Goal: Check status: Check status

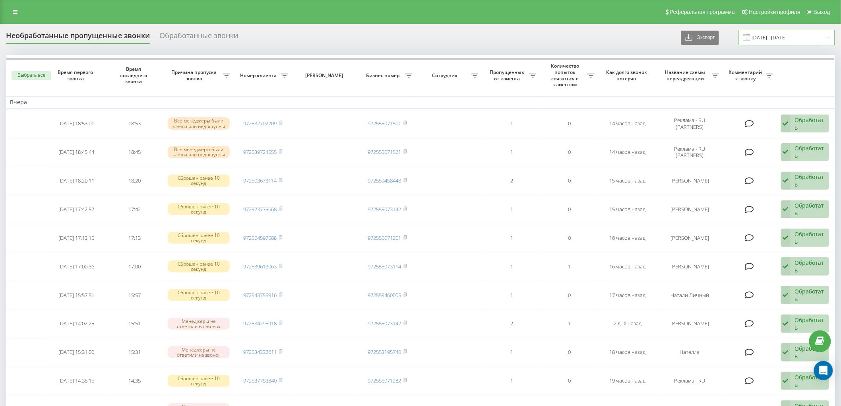
click at [778, 36] on input "[DATE] - [DATE]" at bounding box center [787, 38] width 96 height 16
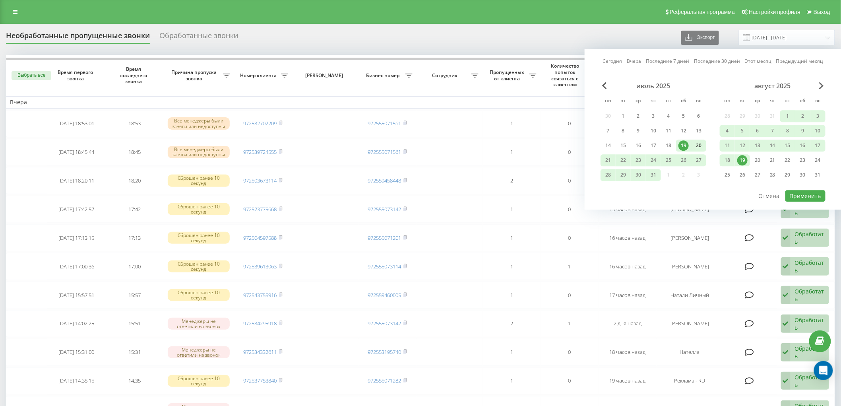
click at [702, 146] on div "20" at bounding box center [699, 145] width 10 height 10
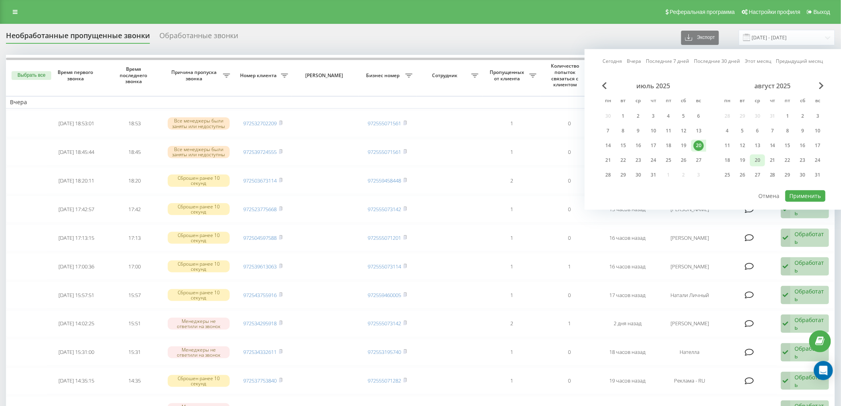
click at [761, 163] on div "20" at bounding box center [758, 160] width 10 height 10
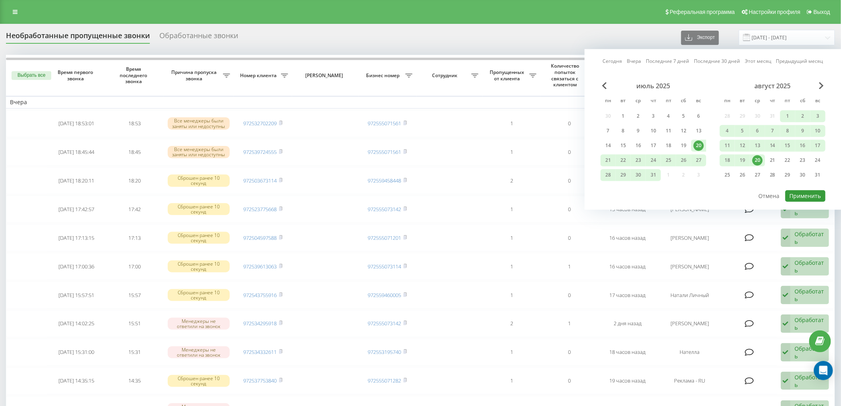
click at [804, 195] on button "Применить" at bounding box center [806, 196] width 40 height 12
type input "[DATE] - [DATE]"
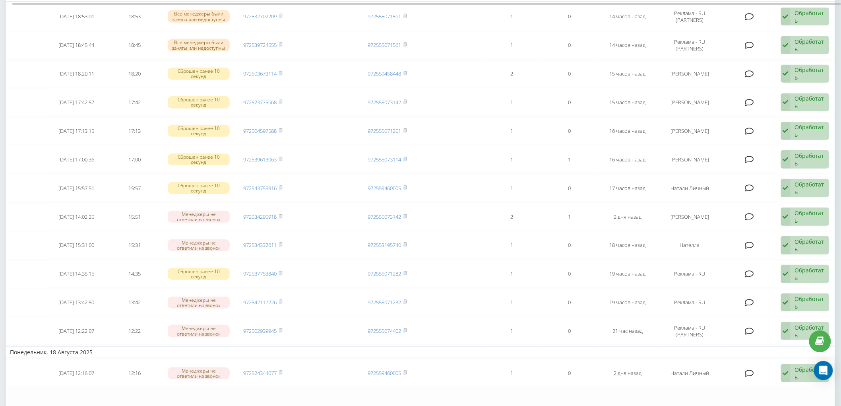
scroll to position [252, 0]
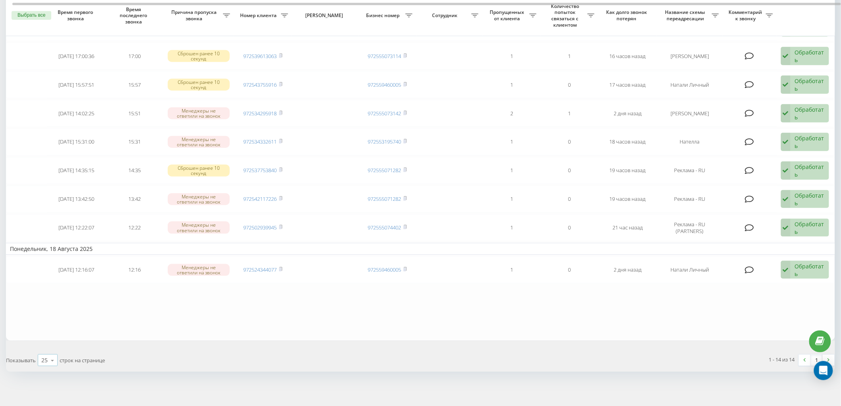
click at [54, 358] on icon at bounding box center [53, 361] width 12 height 16
click at [46, 334] on span "50" at bounding box center [44, 338] width 6 height 8
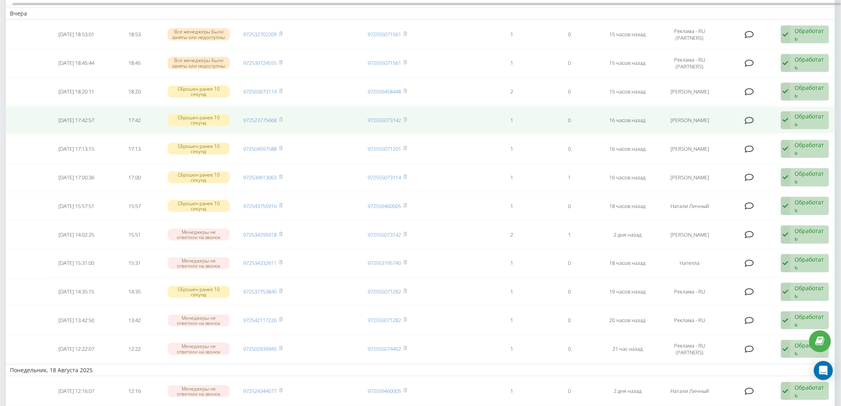
scroll to position [132, 0]
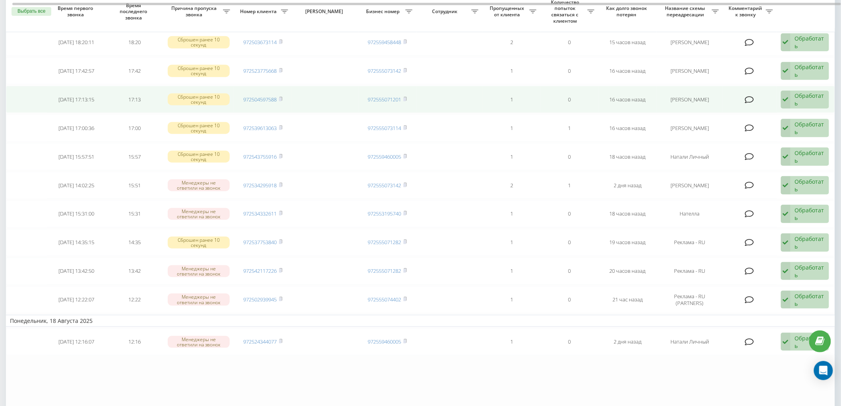
scroll to position [181, 0]
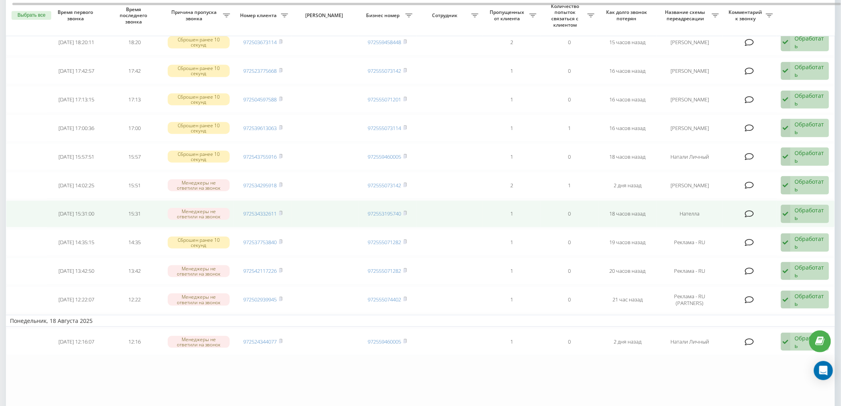
click at [794, 208] on div "Обработать Не удалось связаться Связался с клиентом с помощью другого канала Кл…" at bounding box center [805, 214] width 48 height 18
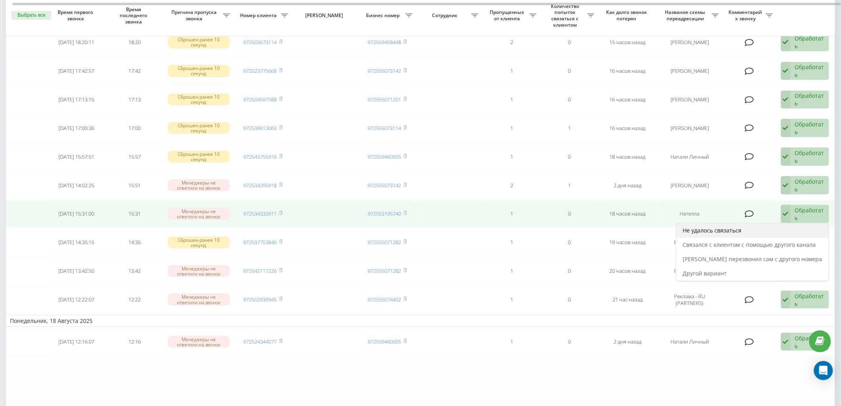
click at [730, 227] on span "Не удалось связаться" at bounding box center [712, 231] width 59 height 8
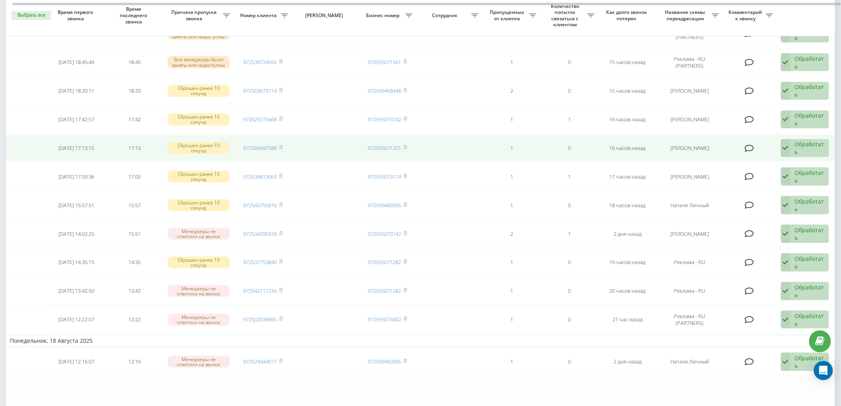
scroll to position [132, 0]
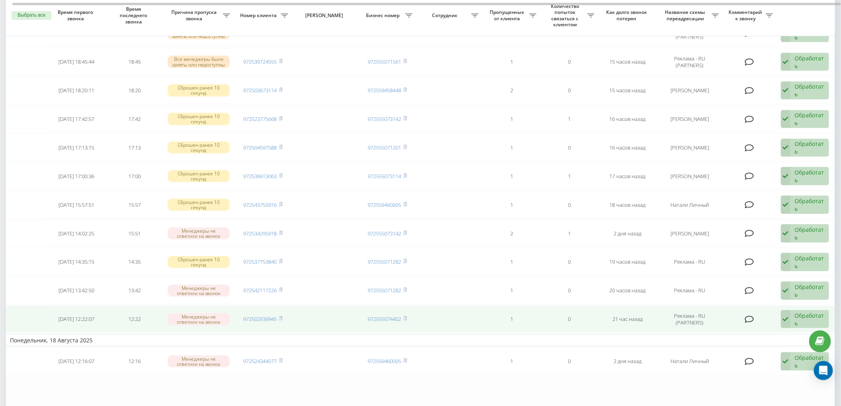
click at [795, 315] on div "Обработать" at bounding box center [810, 319] width 30 height 15
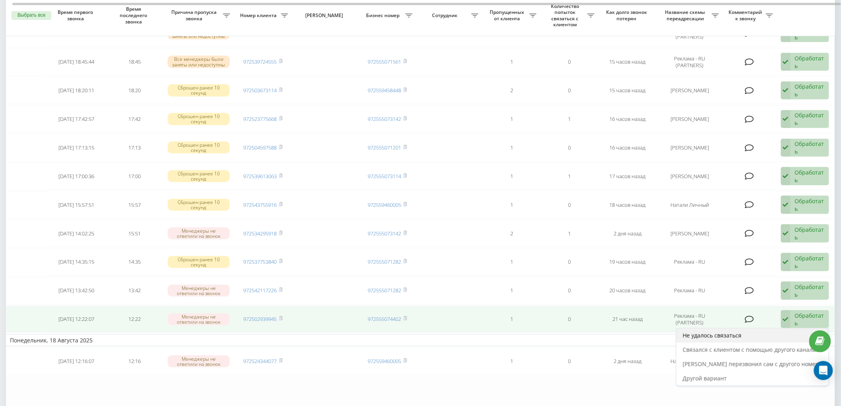
click at [759, 338] on div "Не удалось связаться" at bounding box center [753, 335] width 152 height 14
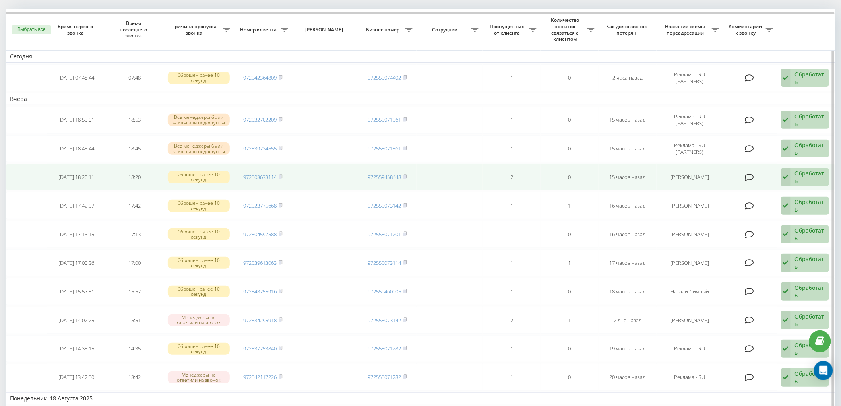
scroll to position [88, 0]
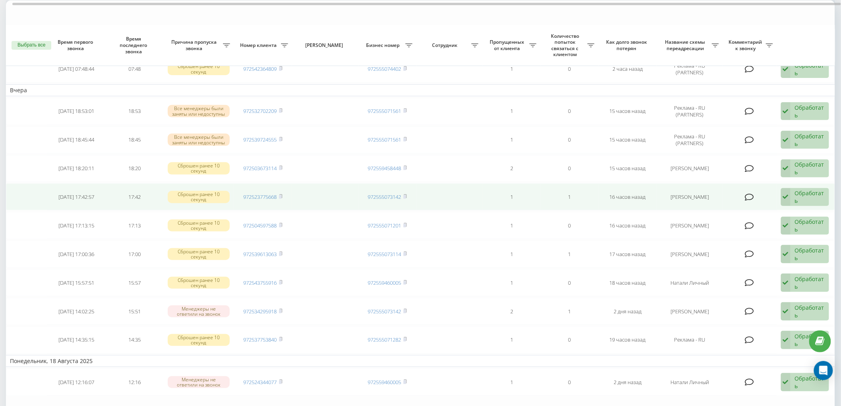
scroll to position [88, 0]
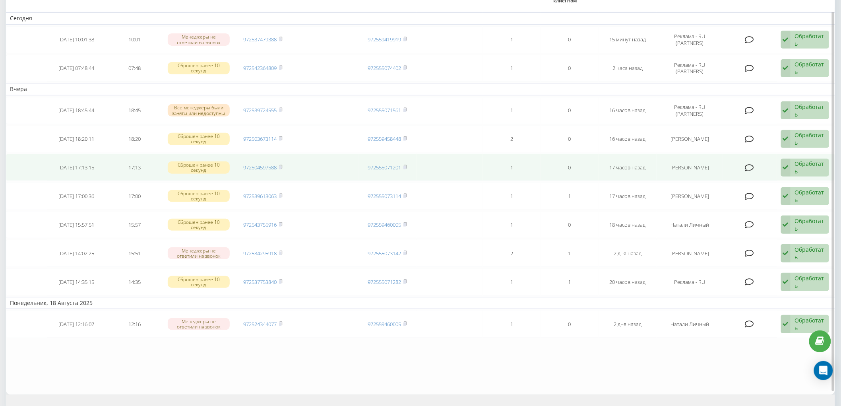
scroll to position [44, 0]
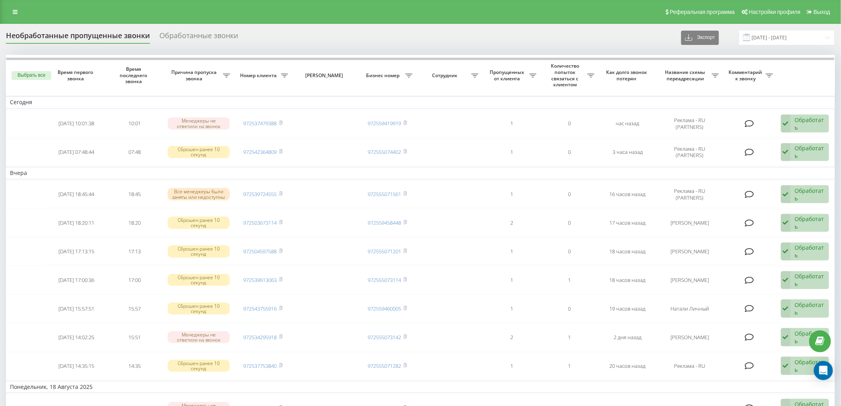
click at [370, 23] on div "Реферальная программа Настройки профиля Выход" at bounding box center [420, 12] width 841 height 24
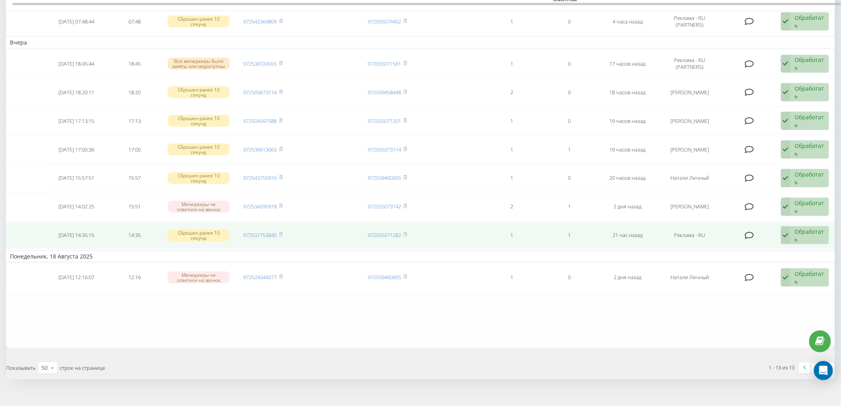
scroll to position [224, 0]
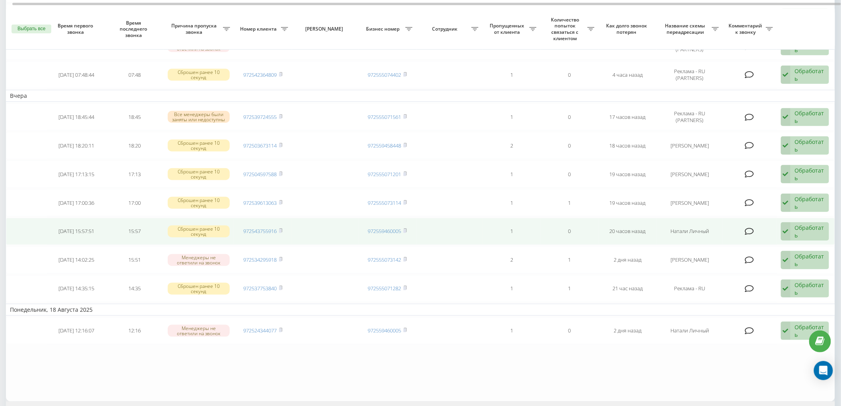
scroll to position [177, 0]
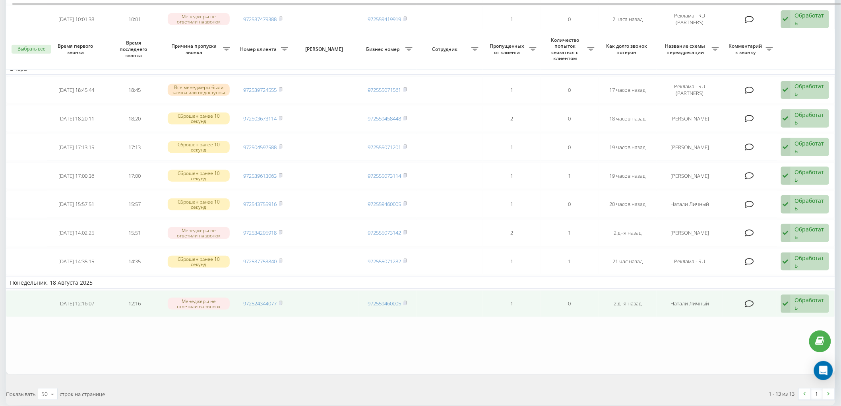
scroll to position [224, 0]
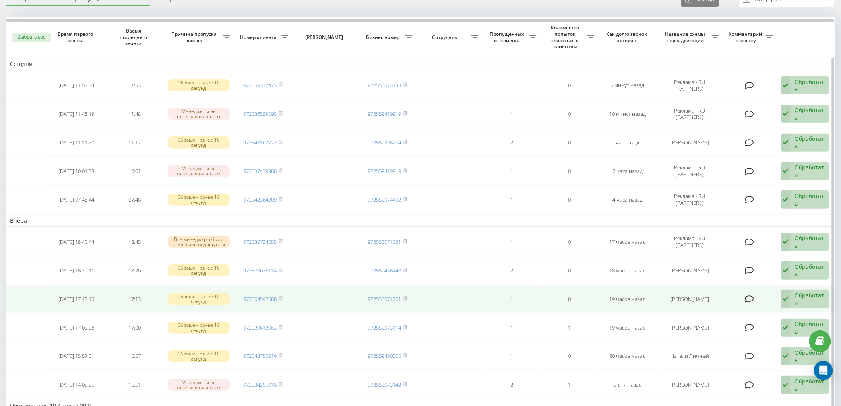
scroll to position [88, 0]
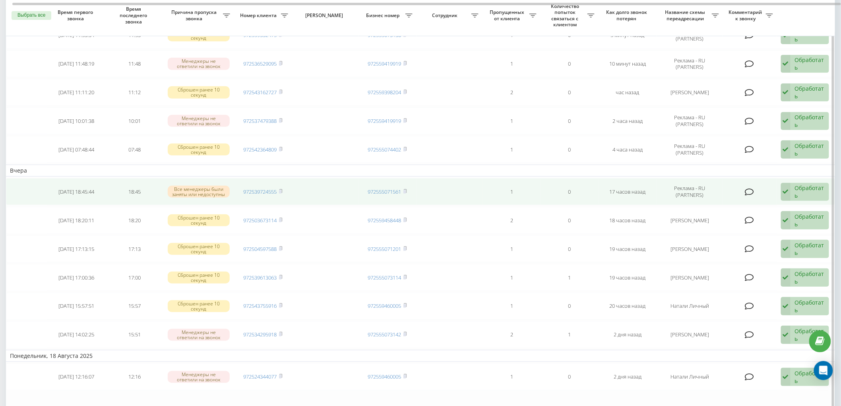
click at [804, 178] on td "Обработать Не удалось связаться Связался с клиентом с помощью другого канала Кл…" at bounding box center [806, 191] width 58 height 27
click at [804, 187] on div "Обработать" at bounding box center [810, 191] width 30 height 15
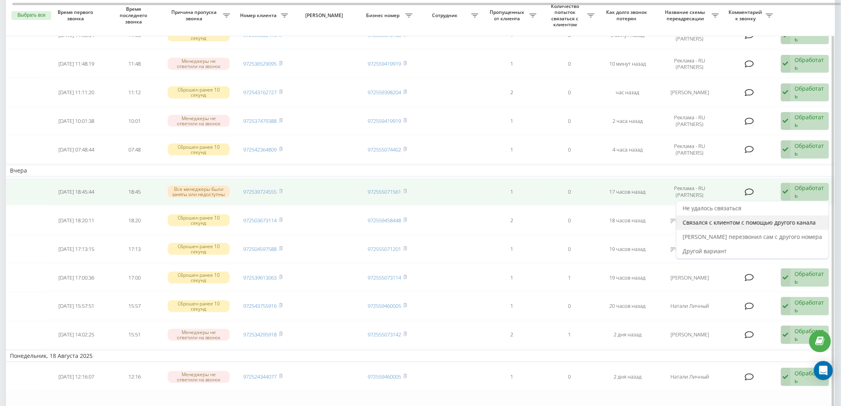
click at [724, 223] on span "Связался с клиентом с помощью другого канала" at bounding box center [749, 223] width 133 height 8
